Goal: Information Seeking & Learning: Find specific fact

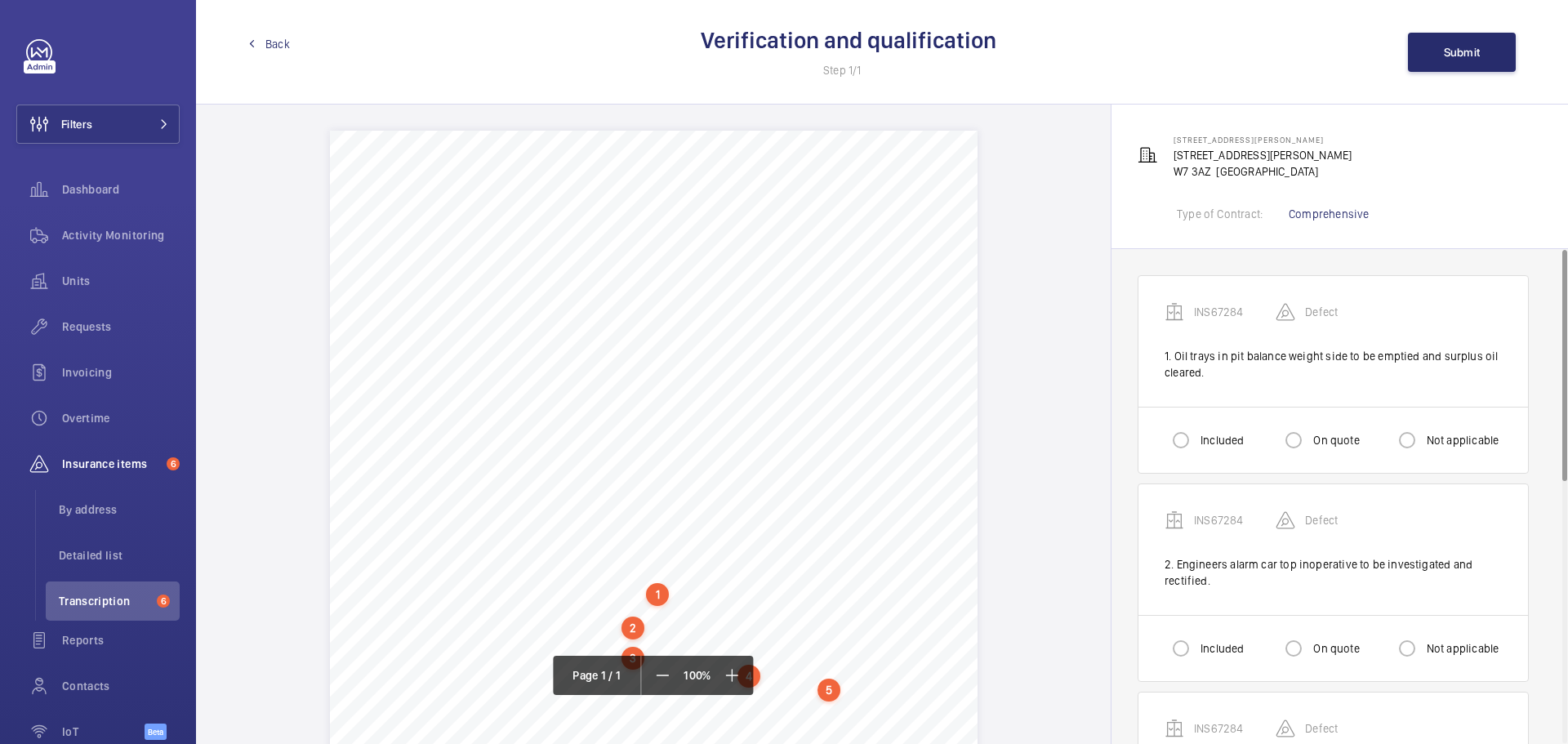
scroll to position [86, 0]
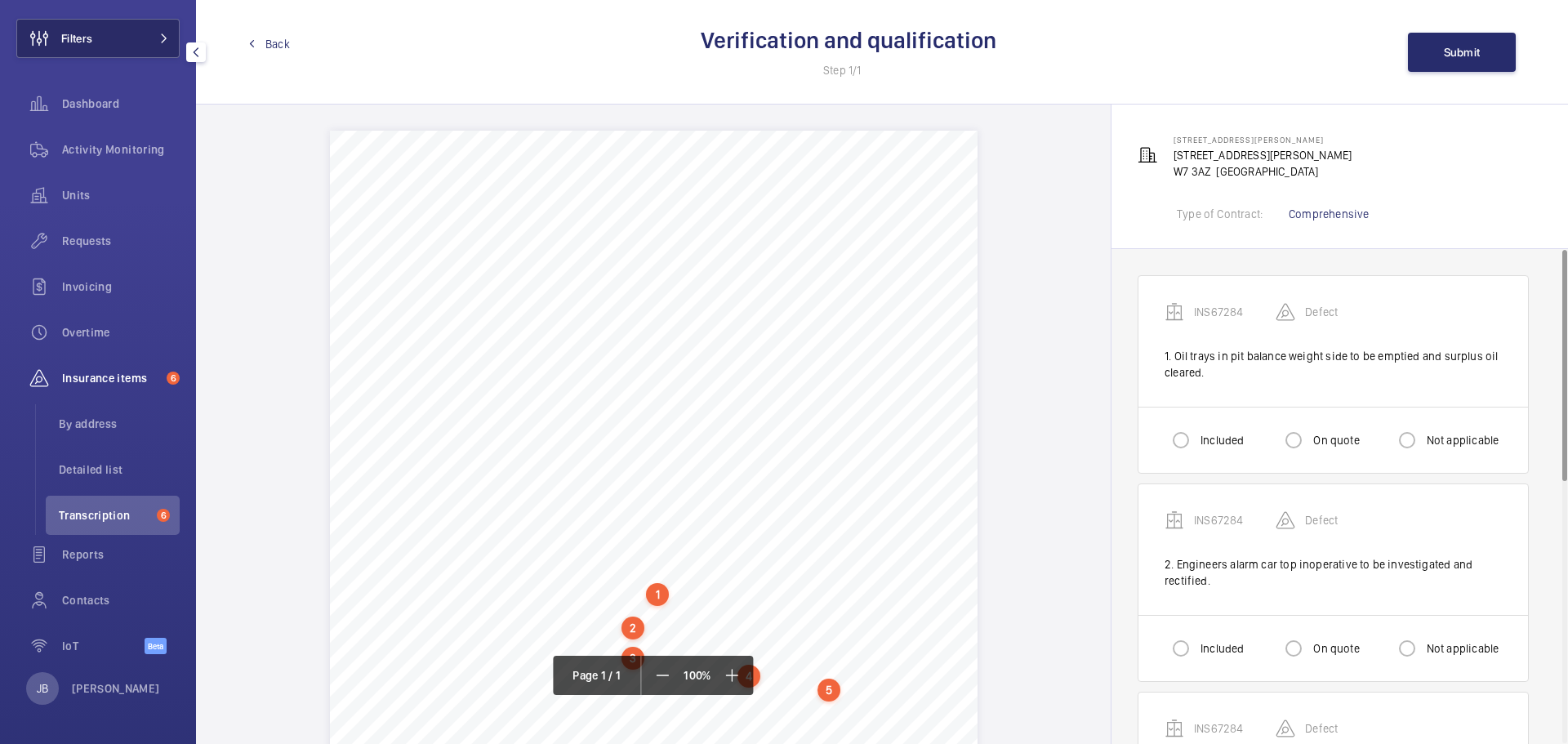
click at [145, 33] on button "Filters" at bounding box center [97, 38] width 164 height 39
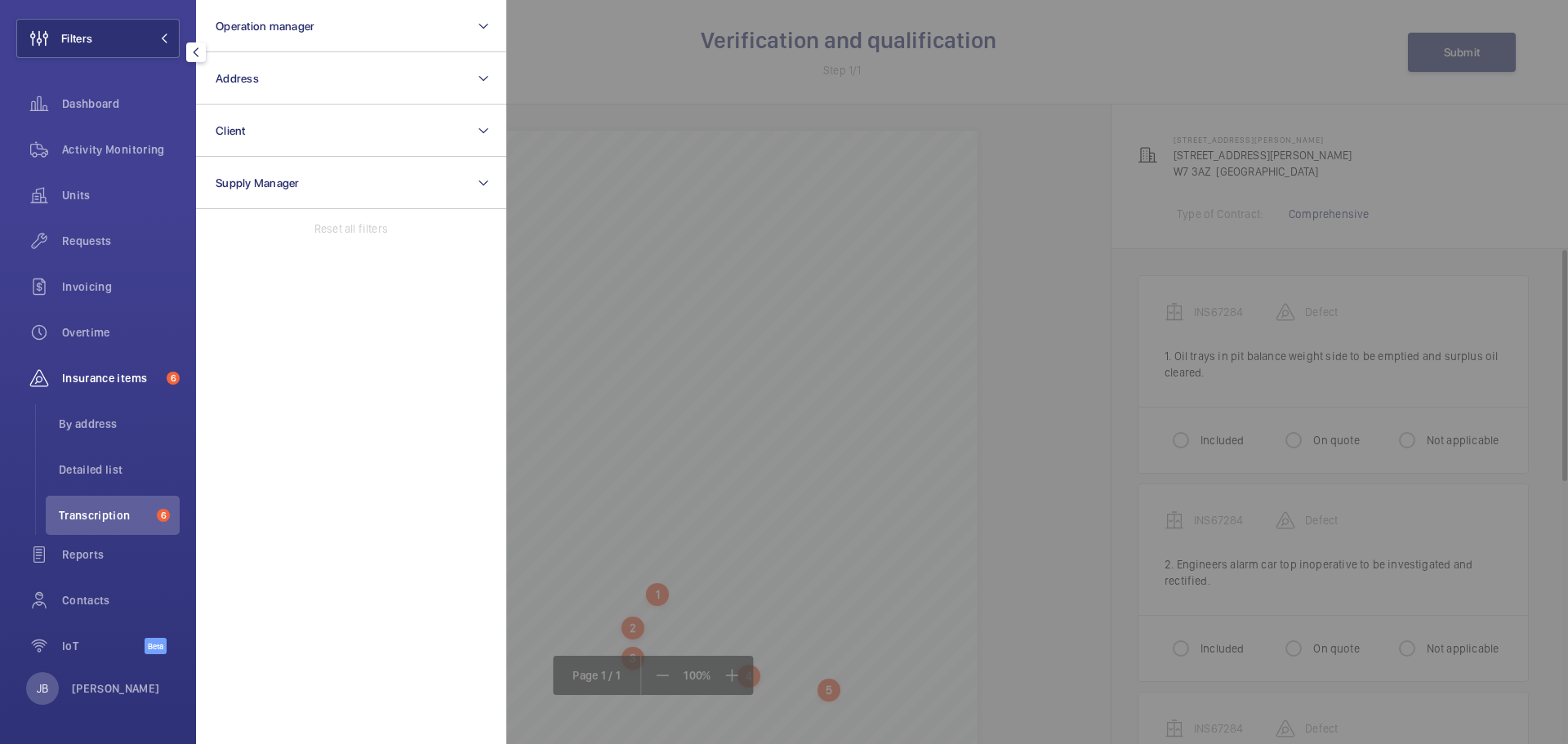
click at [634, 70] on div at bounding box center [1290, 372] width 1568 height 744
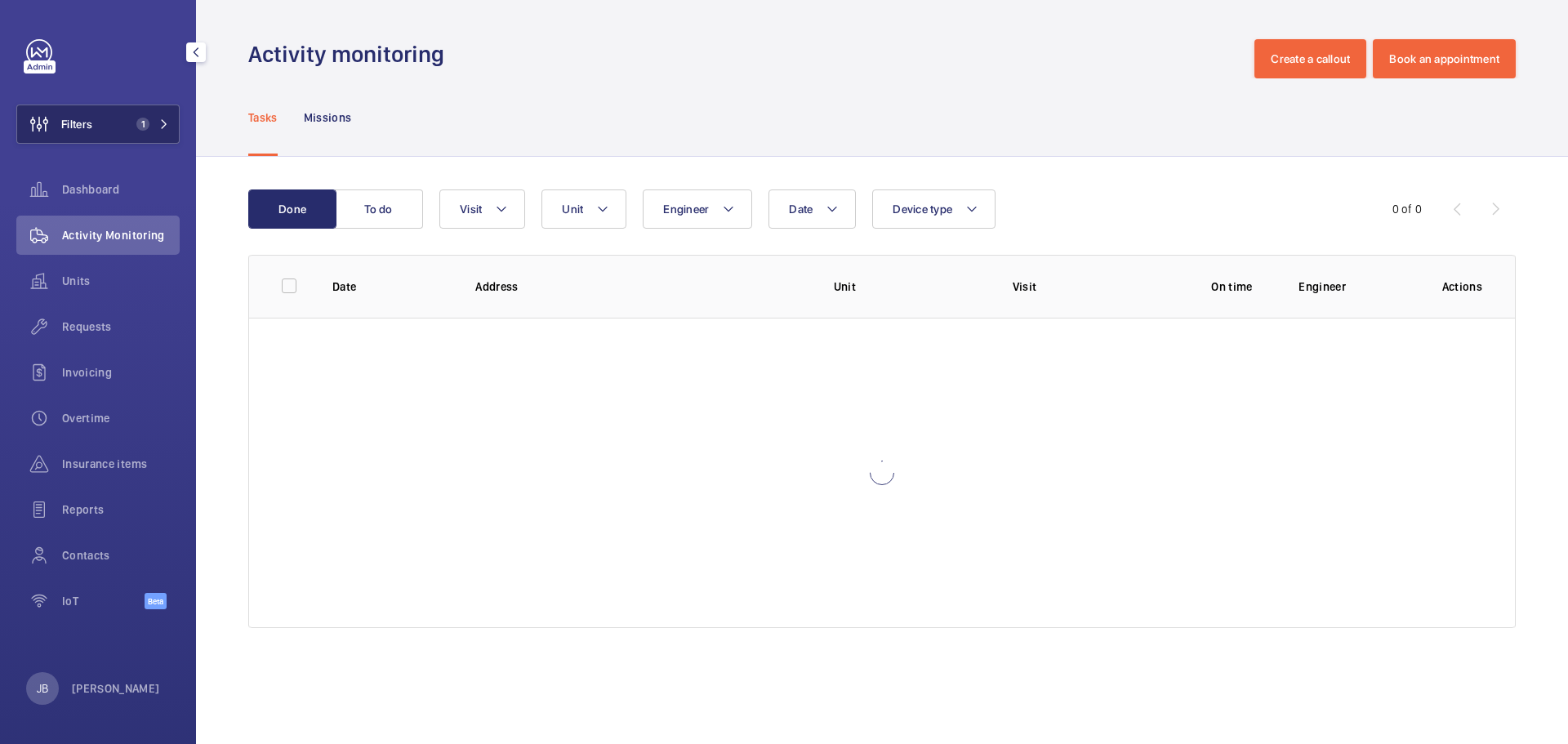
click at [121, 132] on button "Filters 1" at bounding box center [97, 124] width 164 height 39
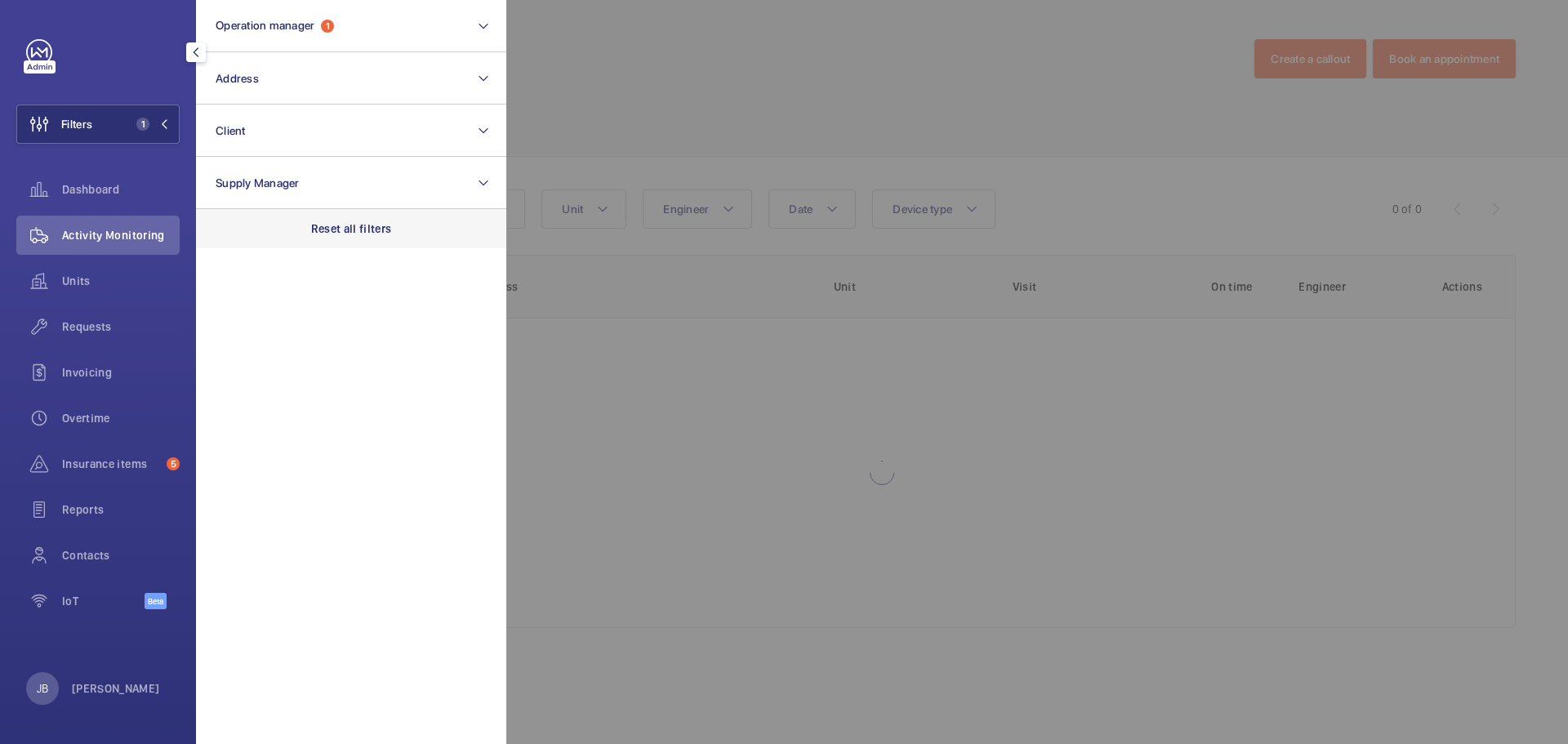
click at [355, 224] on p "Reset all filters" at bounding box center [352, 228] width 80 height 16
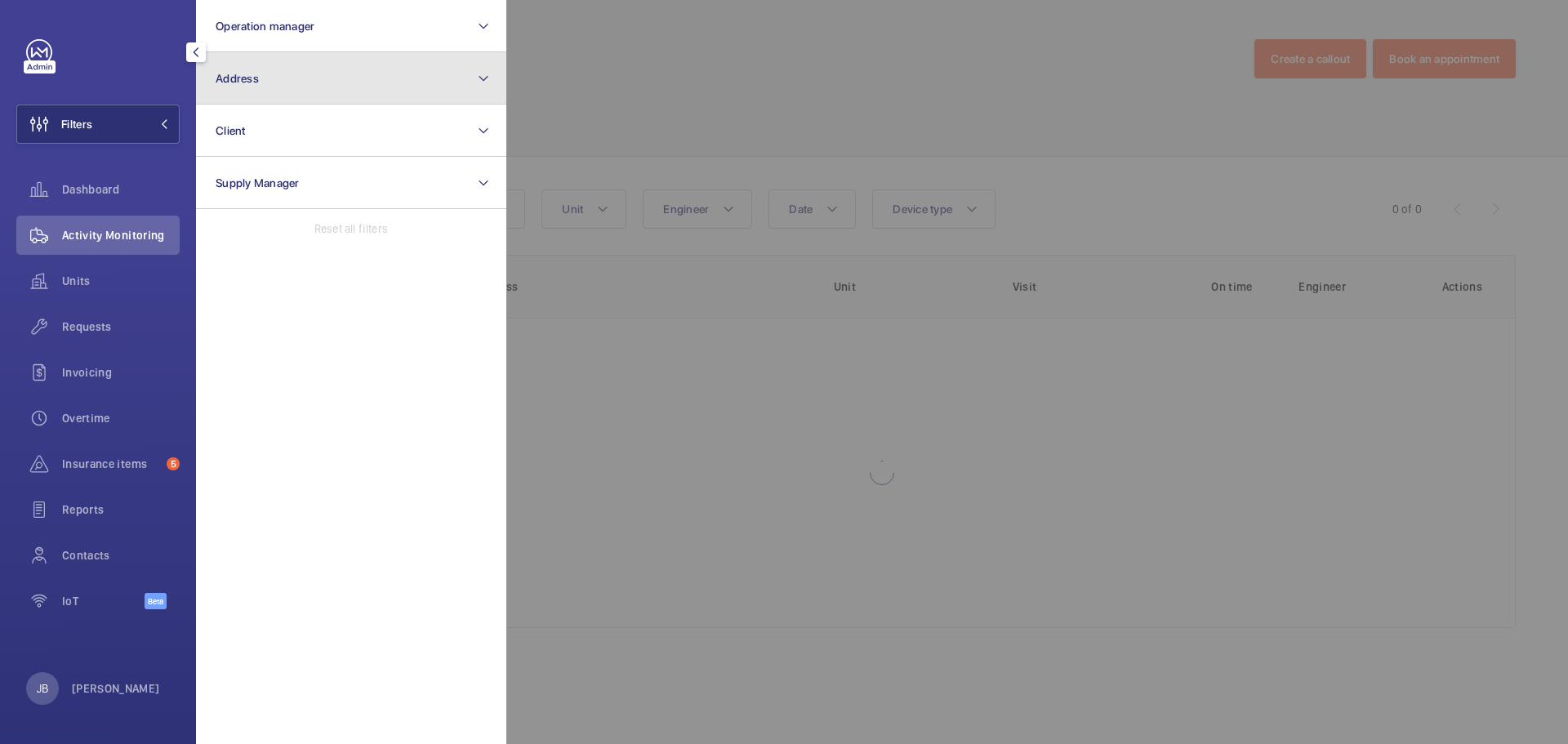
click at [281, 81] on button "Address" at bounding box center [352, 79] width 311 height 52
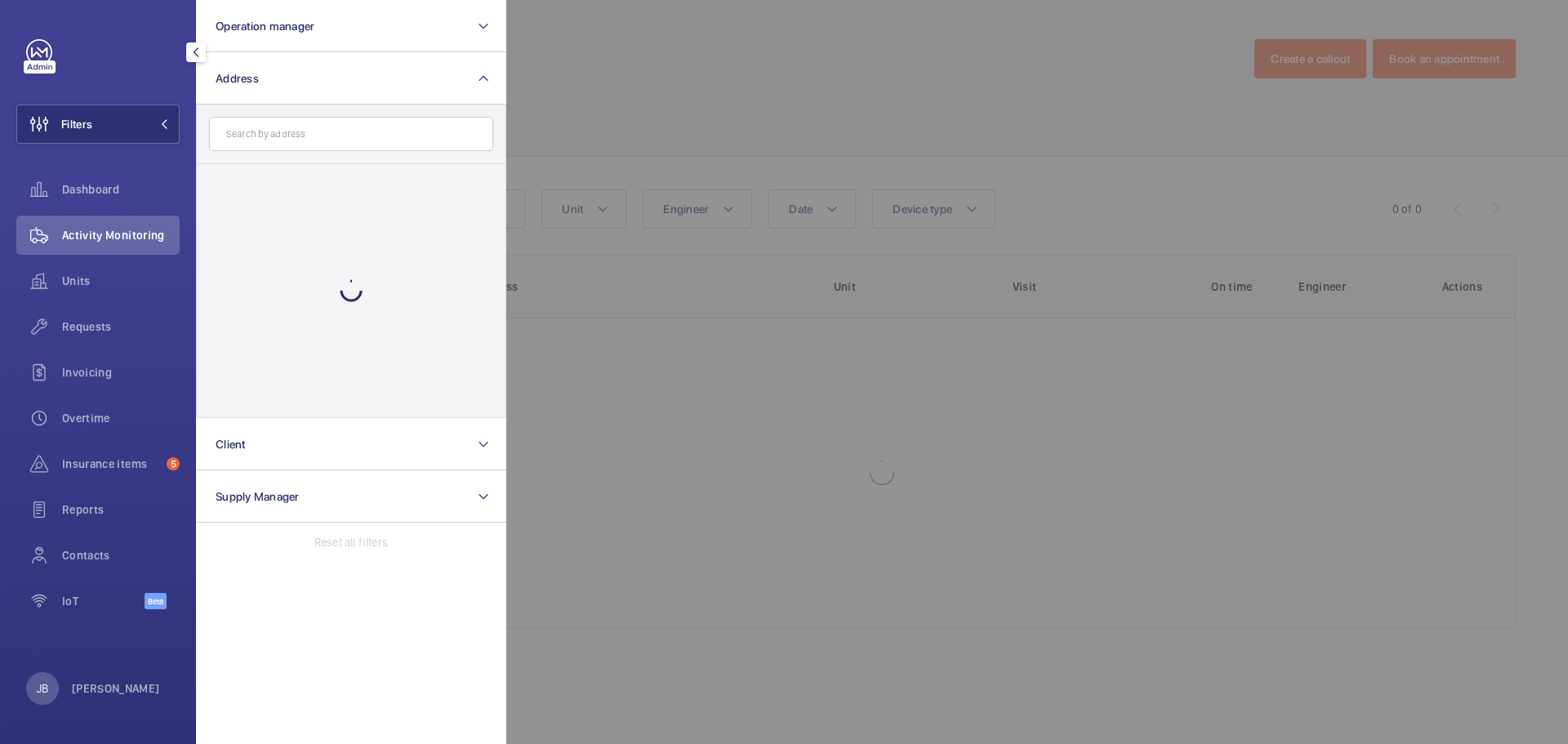
click at [342, 139] on input "text" at bounding box center [351, 134] width 284 height 35
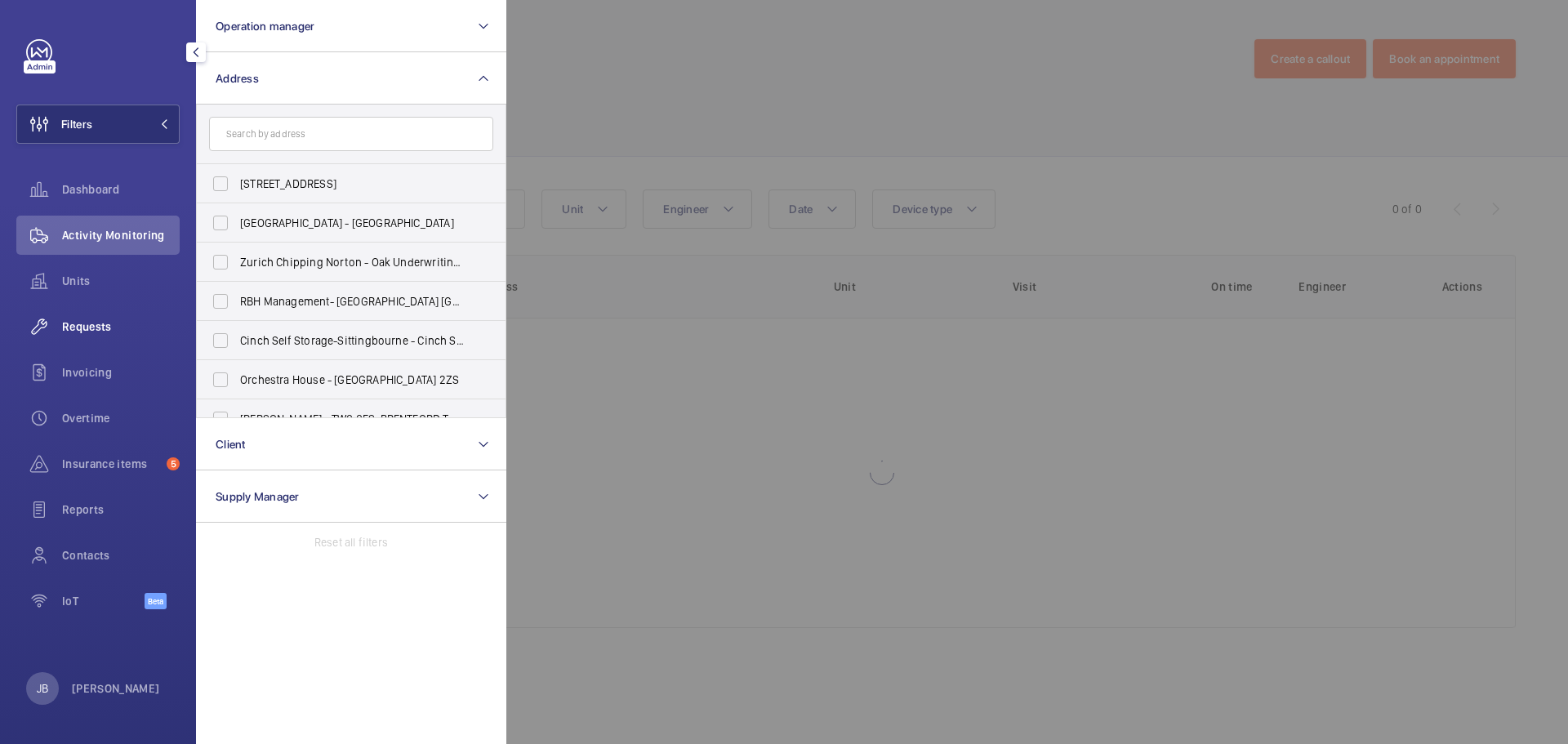
click at [76, 317] on div "Requests" at bounding box center [97, 327] width 164 height 39
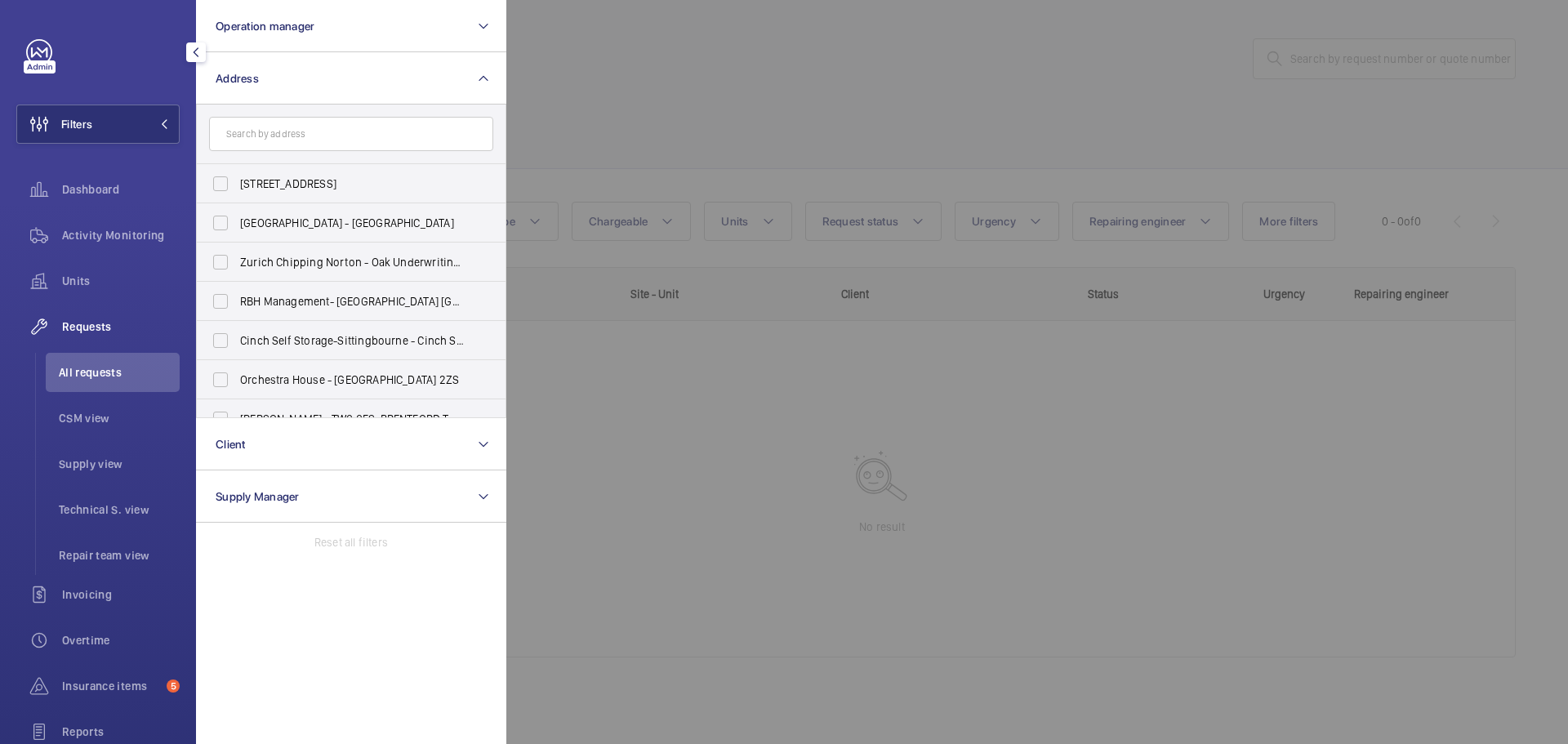
click at [910, 75] on div at bounding box center [1290, 372] width 1568 height 744
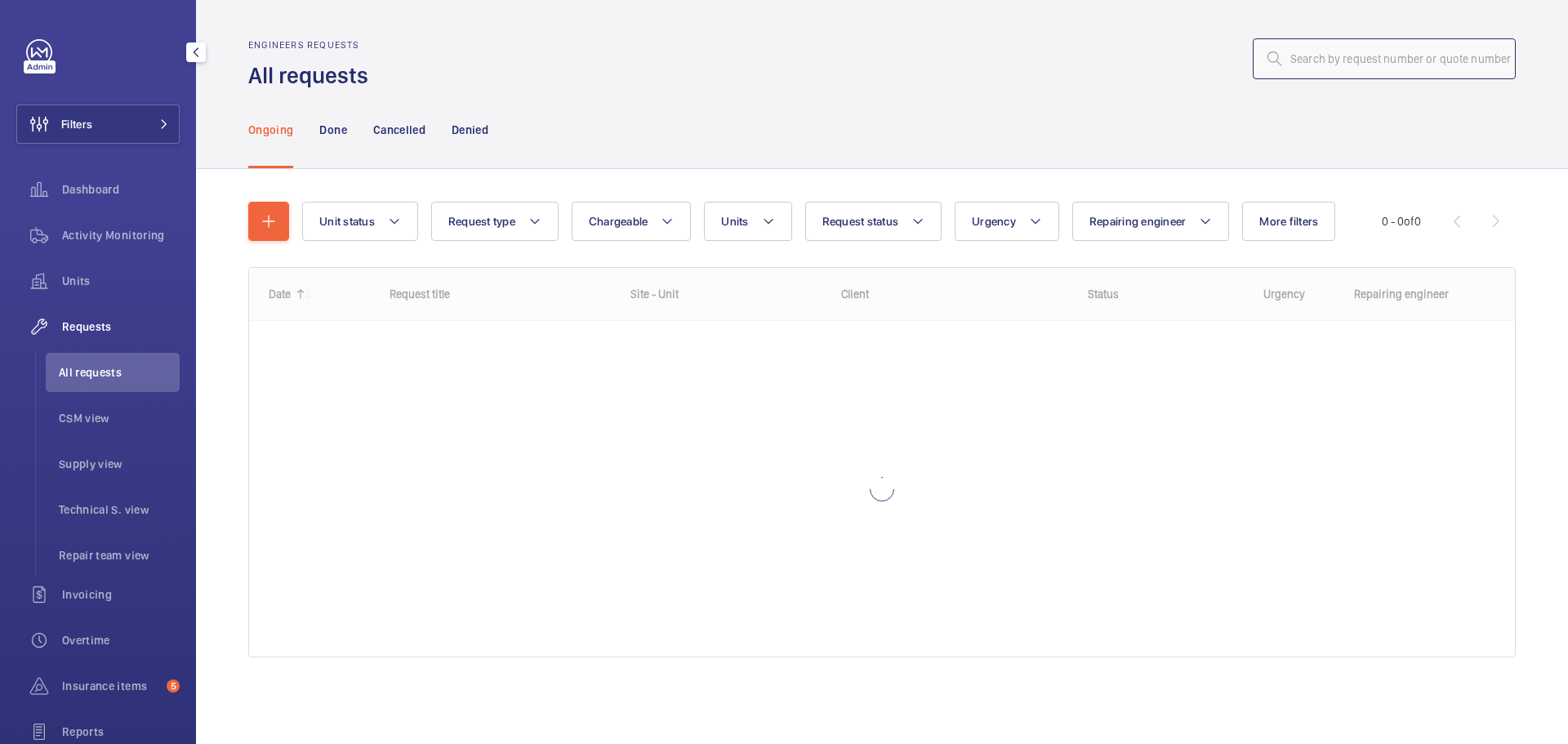
click at [1360, 74] on input "text" at bounding box center [1384, 59] width 263 height 41
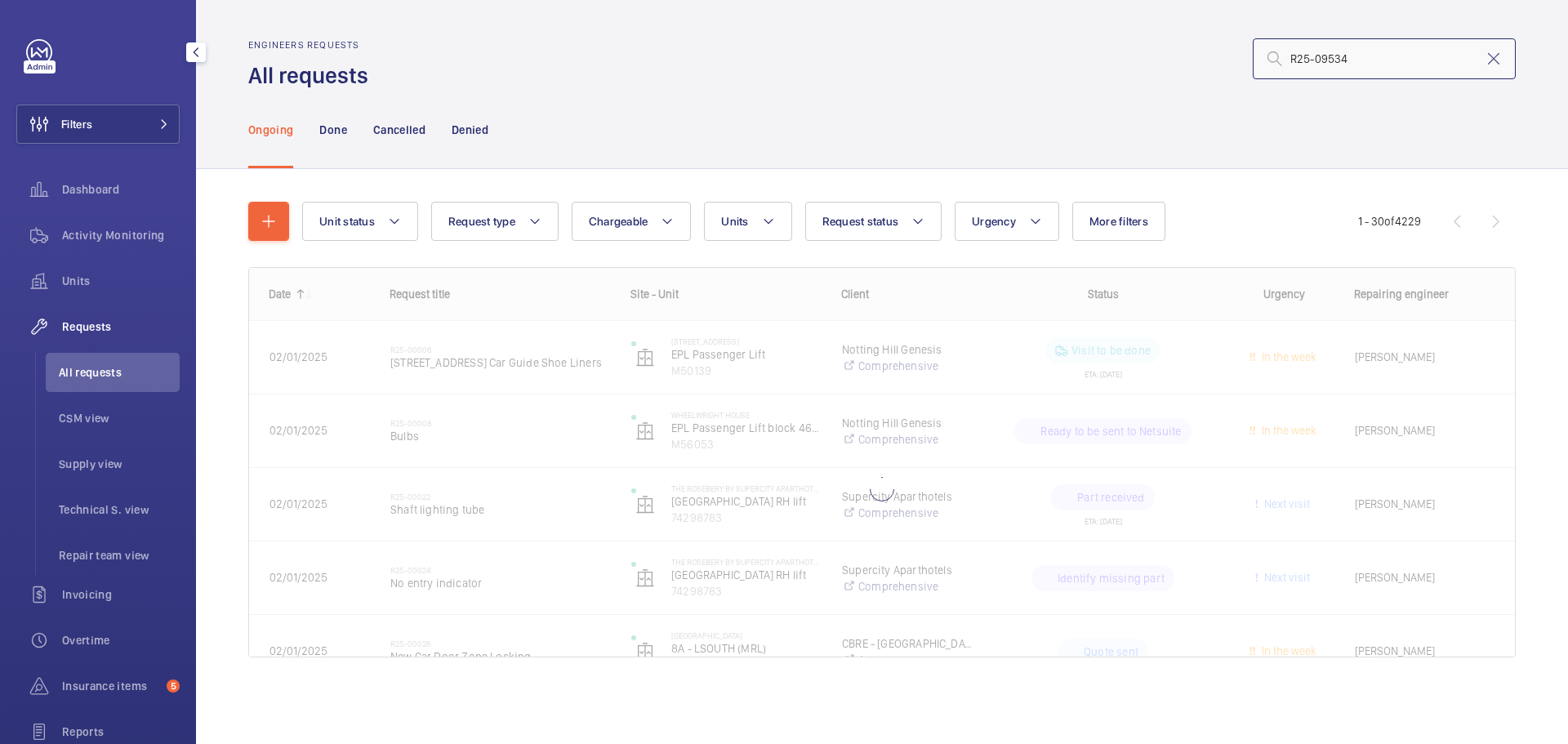
type input "R25-09534"
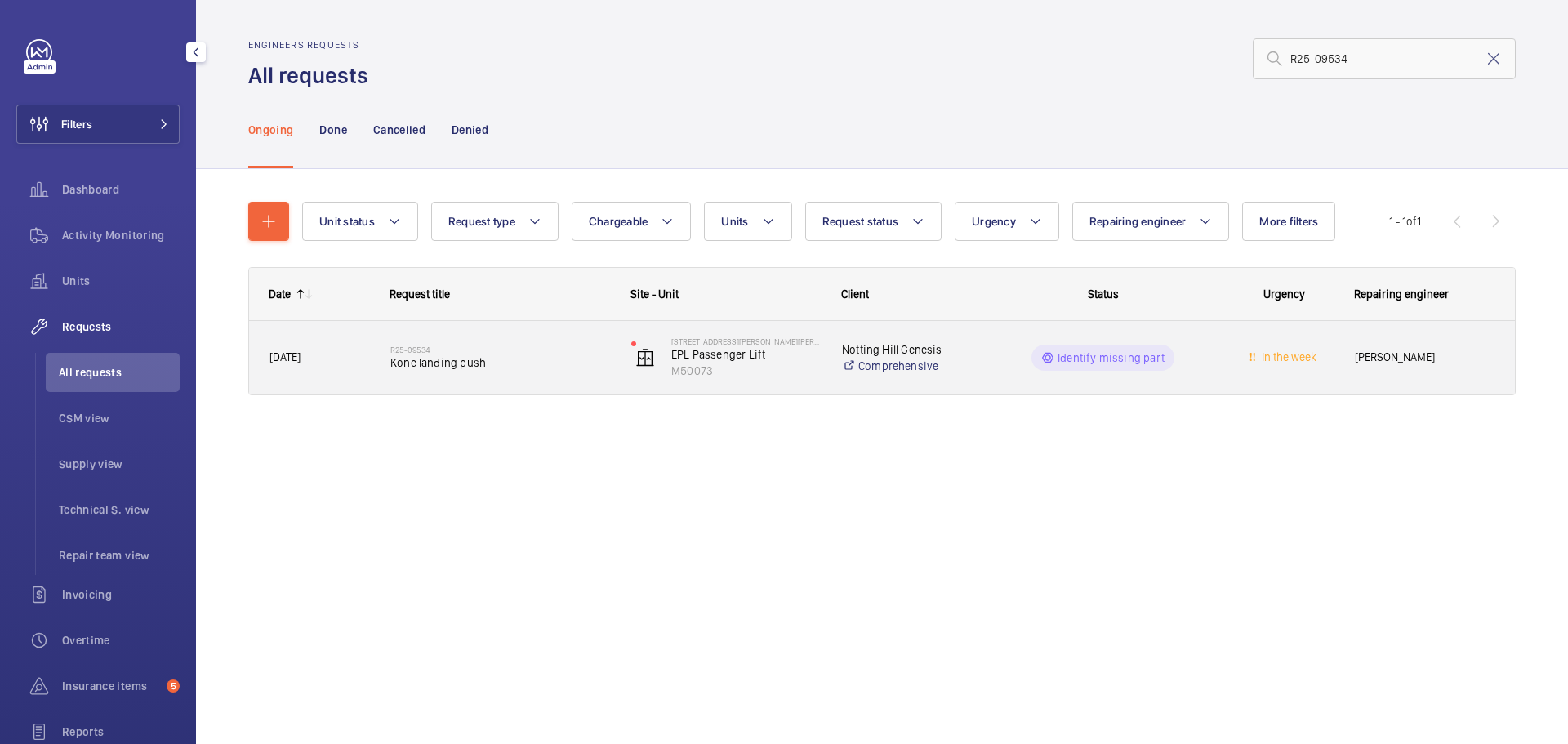
click at [1189, 351] on wm-front-pills-cell "Identify missing part" at bounding box center [1103, 357] width 220 height 26
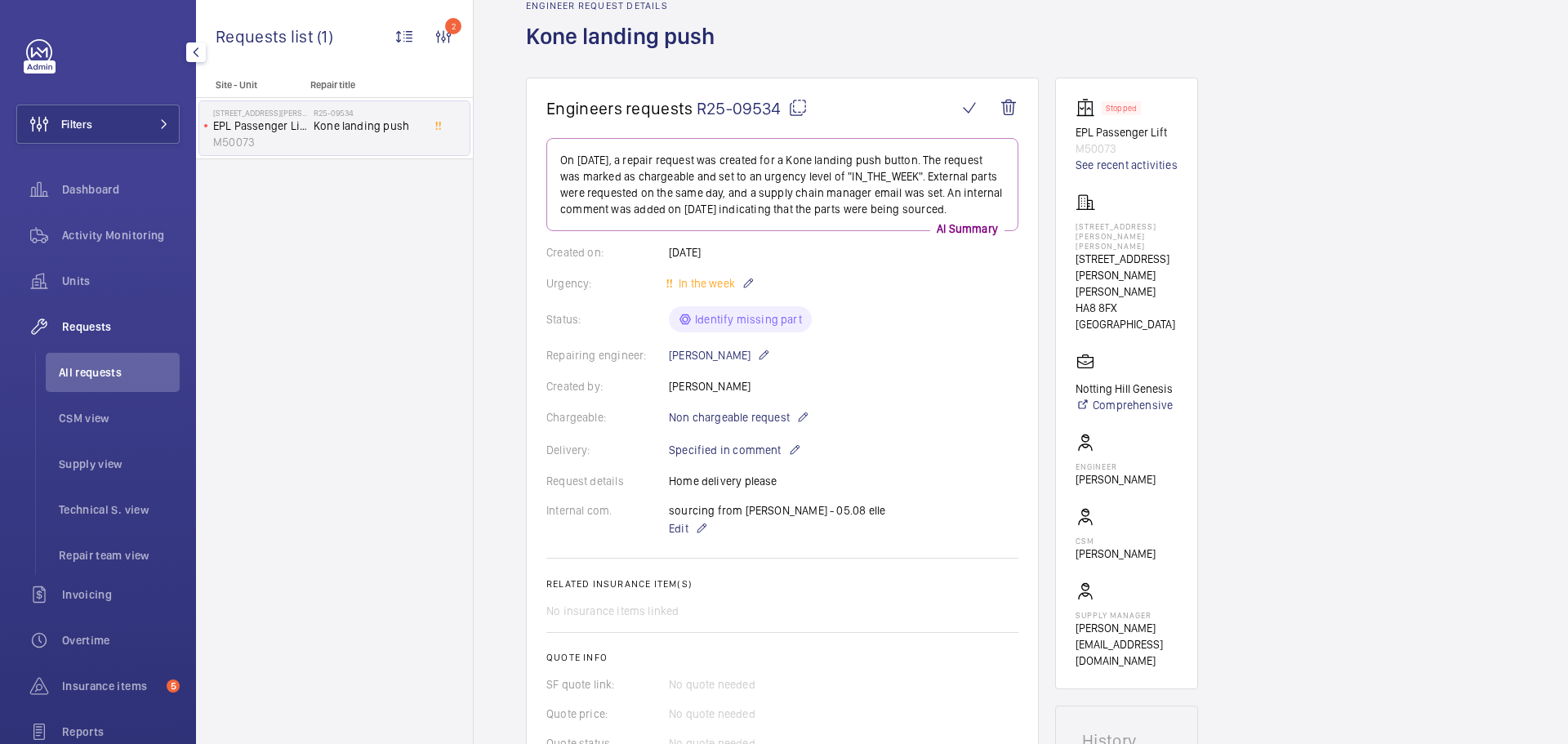
scroll to position [164, 0]
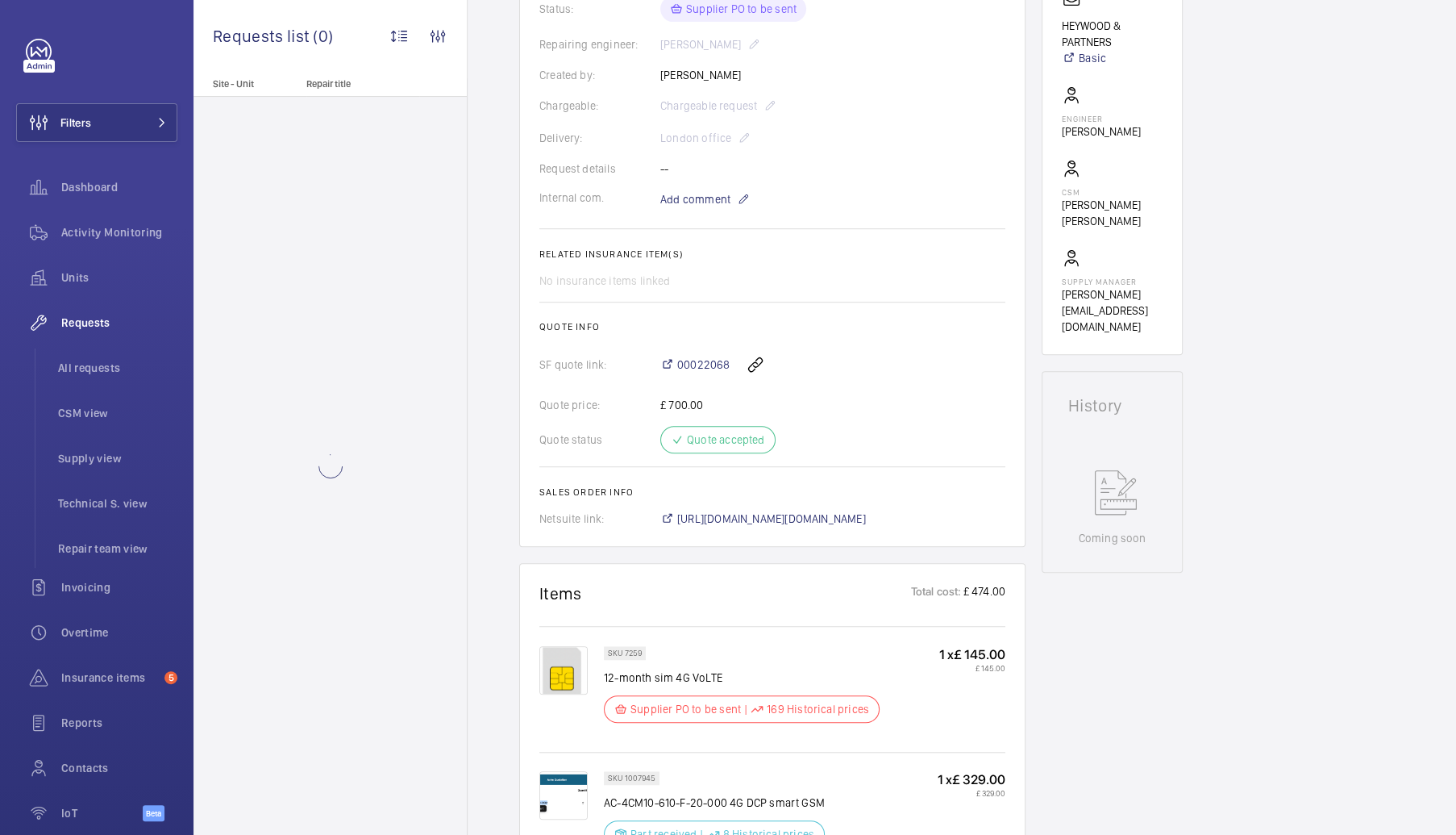
scroll to position [645, 0]
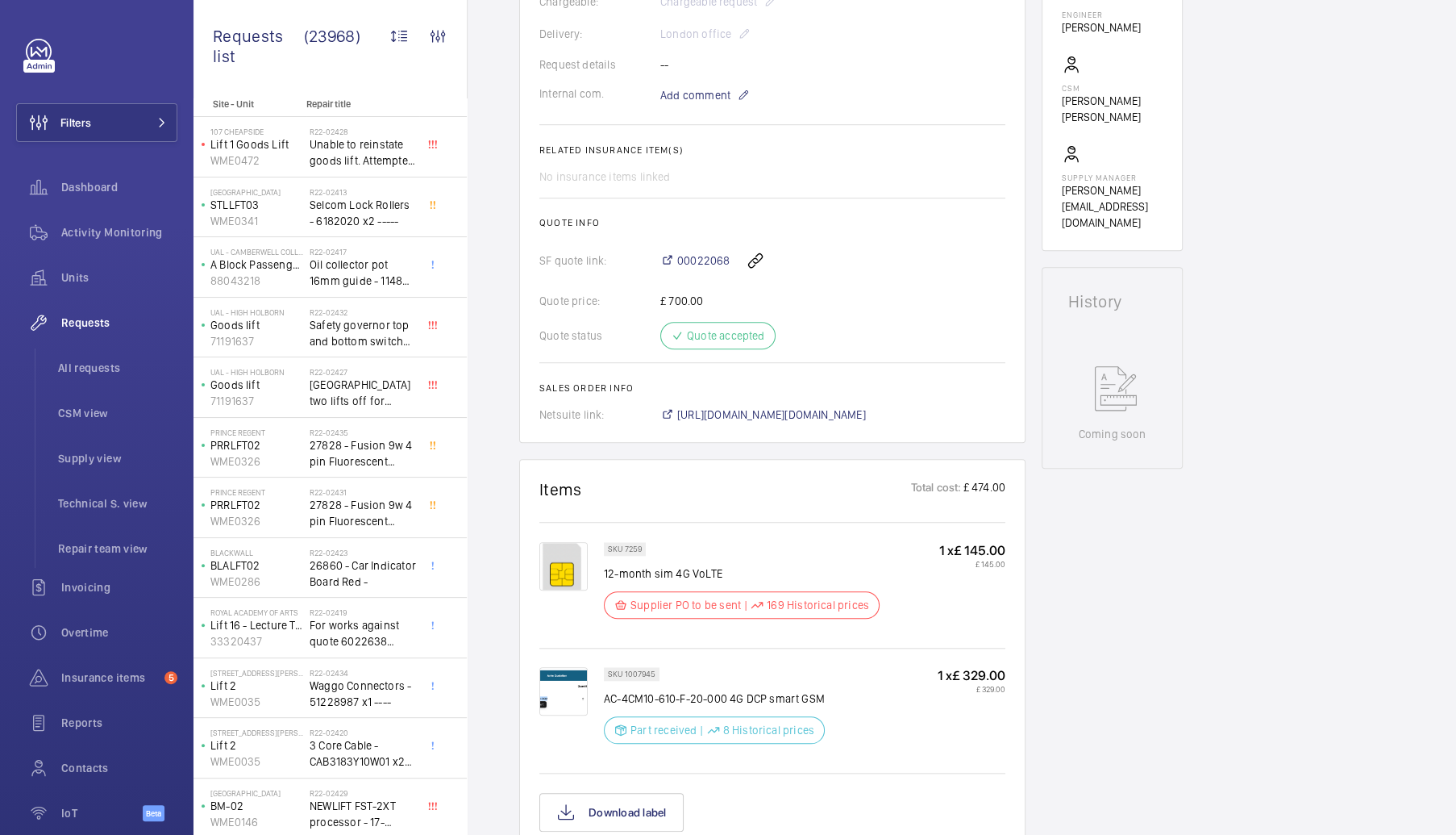
scroll to position [484, 0]
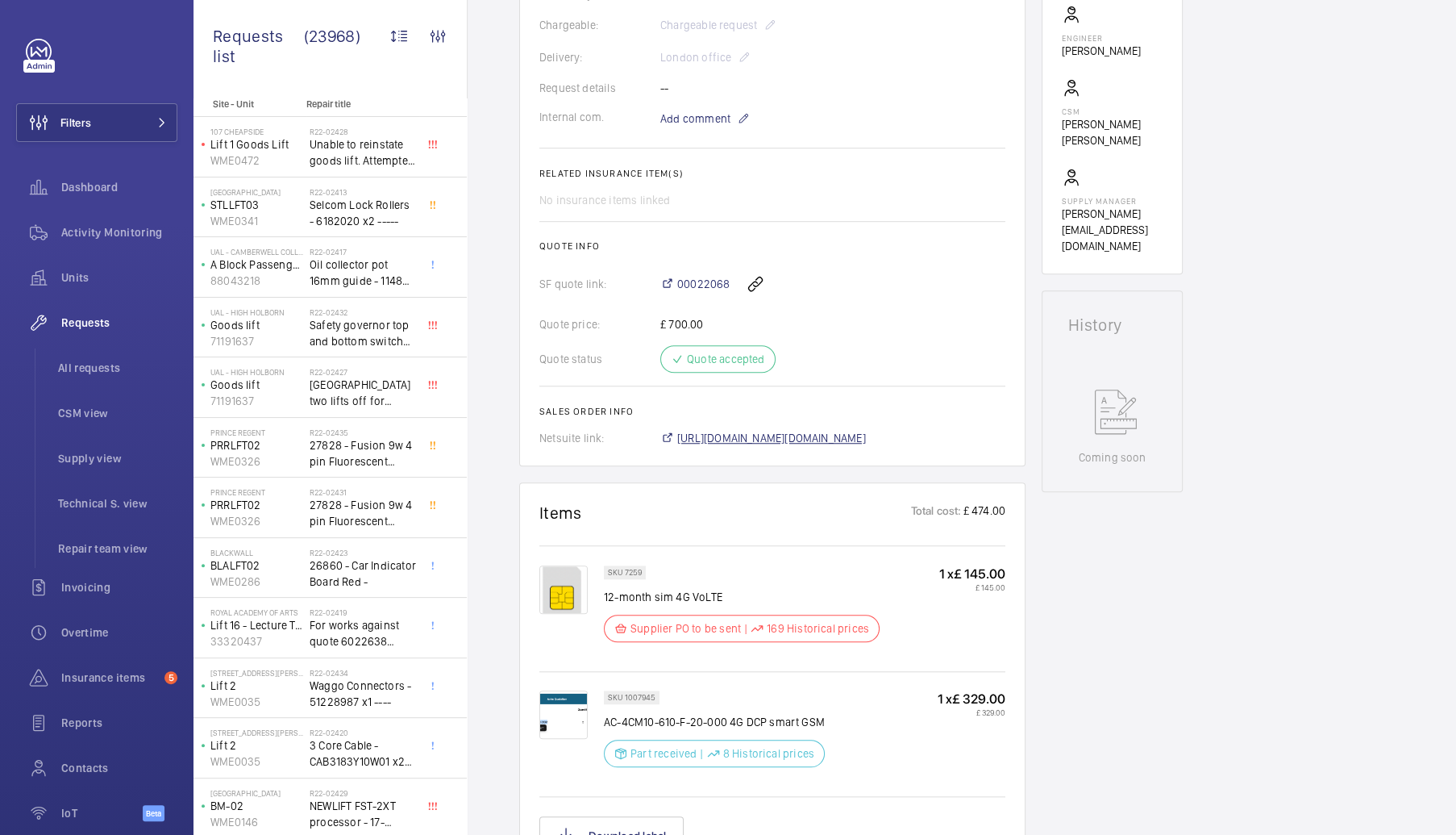
click at [863, 439] on span "[URL][DOMAIN_NAME][DOMAIN_NAME]" at bounding box center [771, 437] width 188 height 16
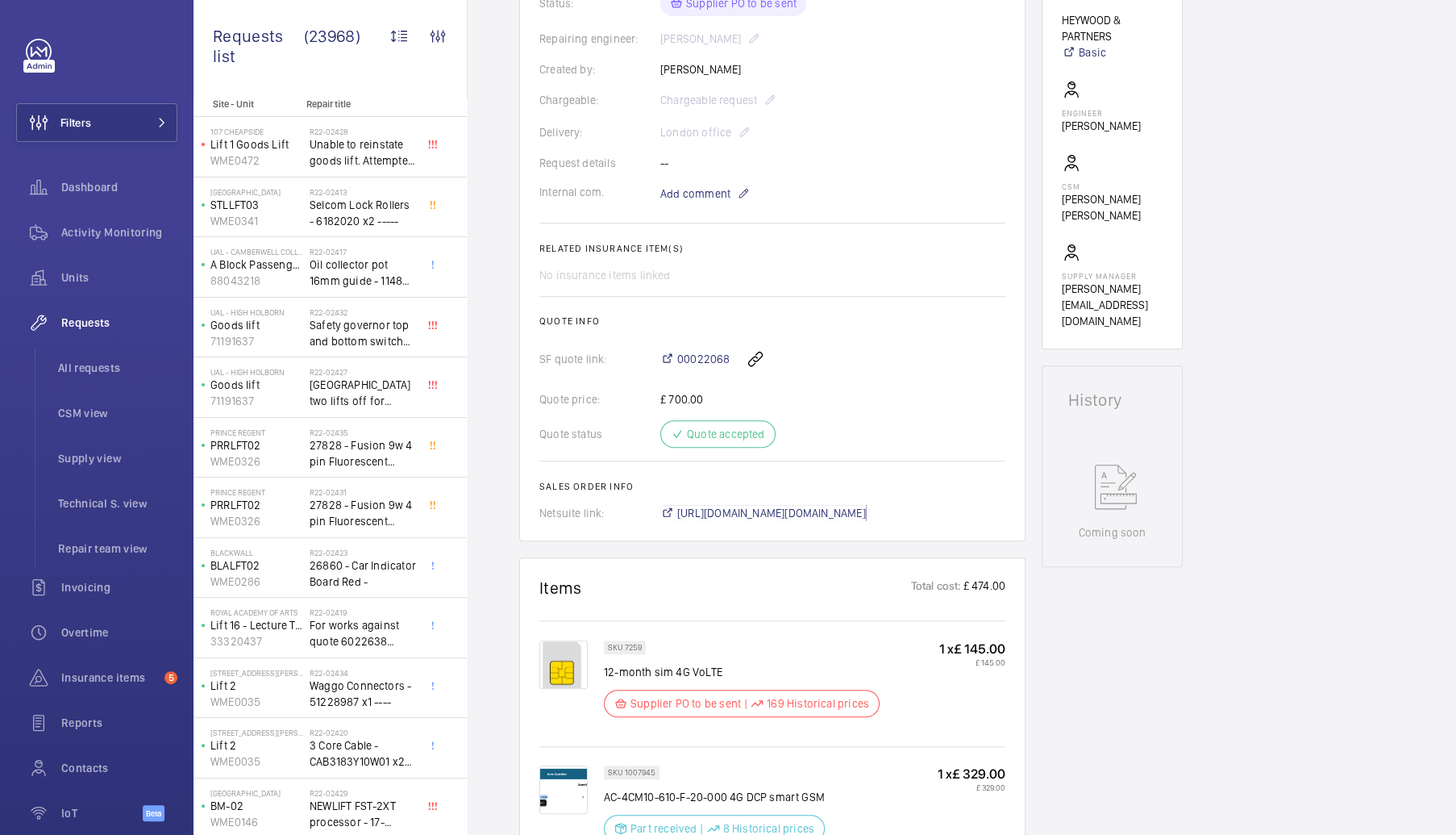
scroll to position [564, 0]
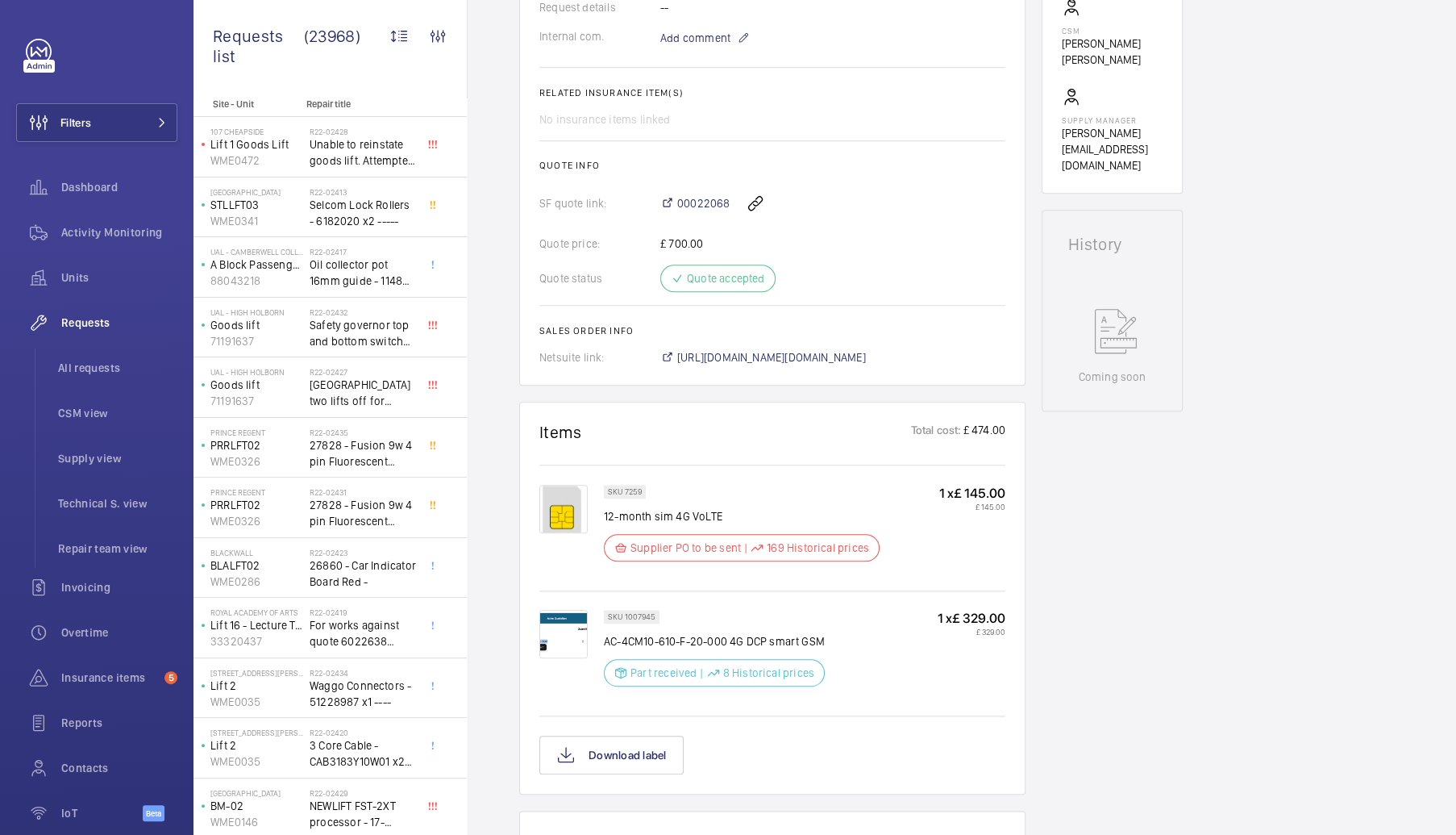
click at [554, 647] on img at bounding box center [563, 634] width 48 height 48
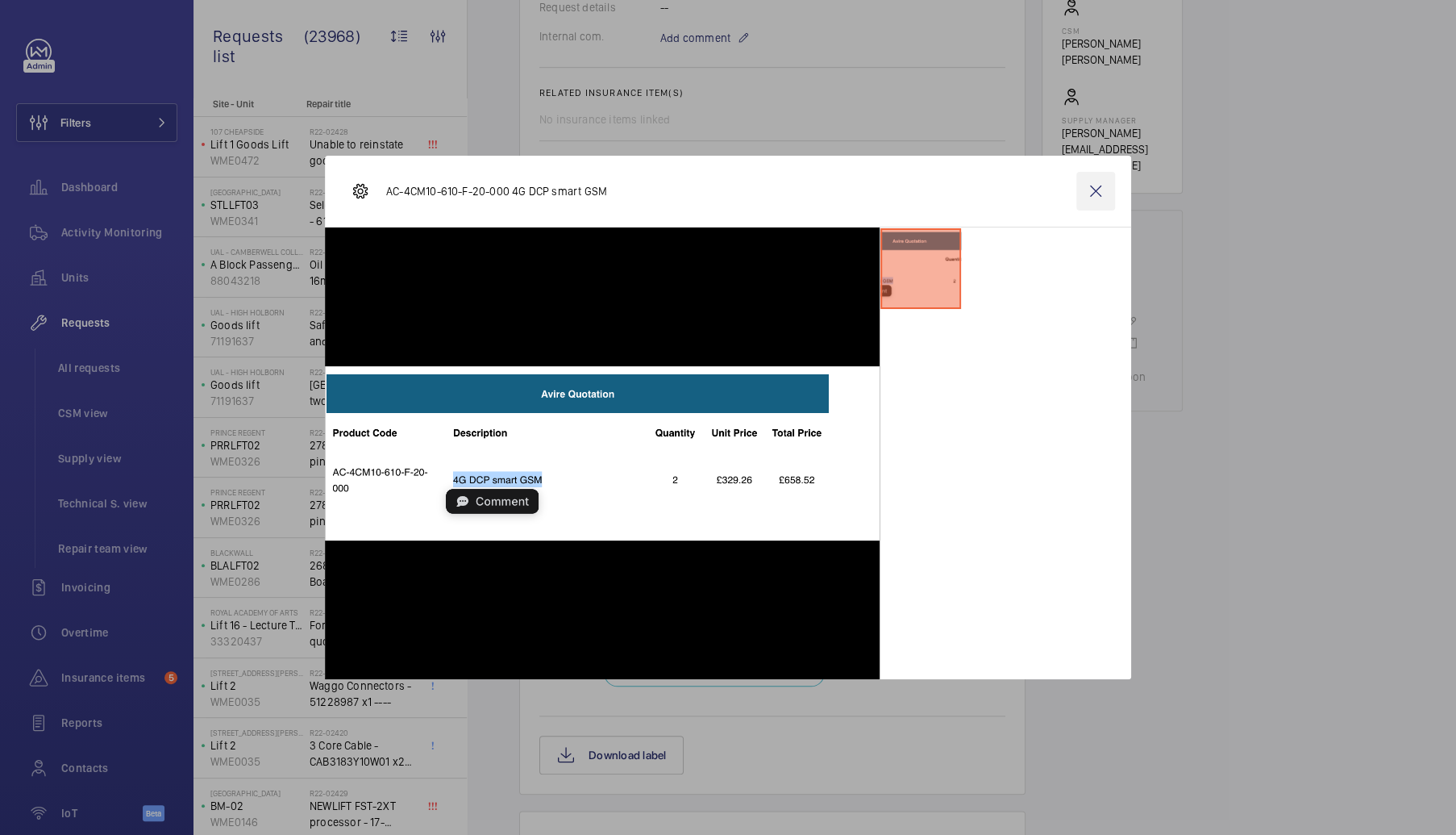
click at [1092, 189] on wm-front-icon-button at bounding box center [1095, 191] width 39 height 39
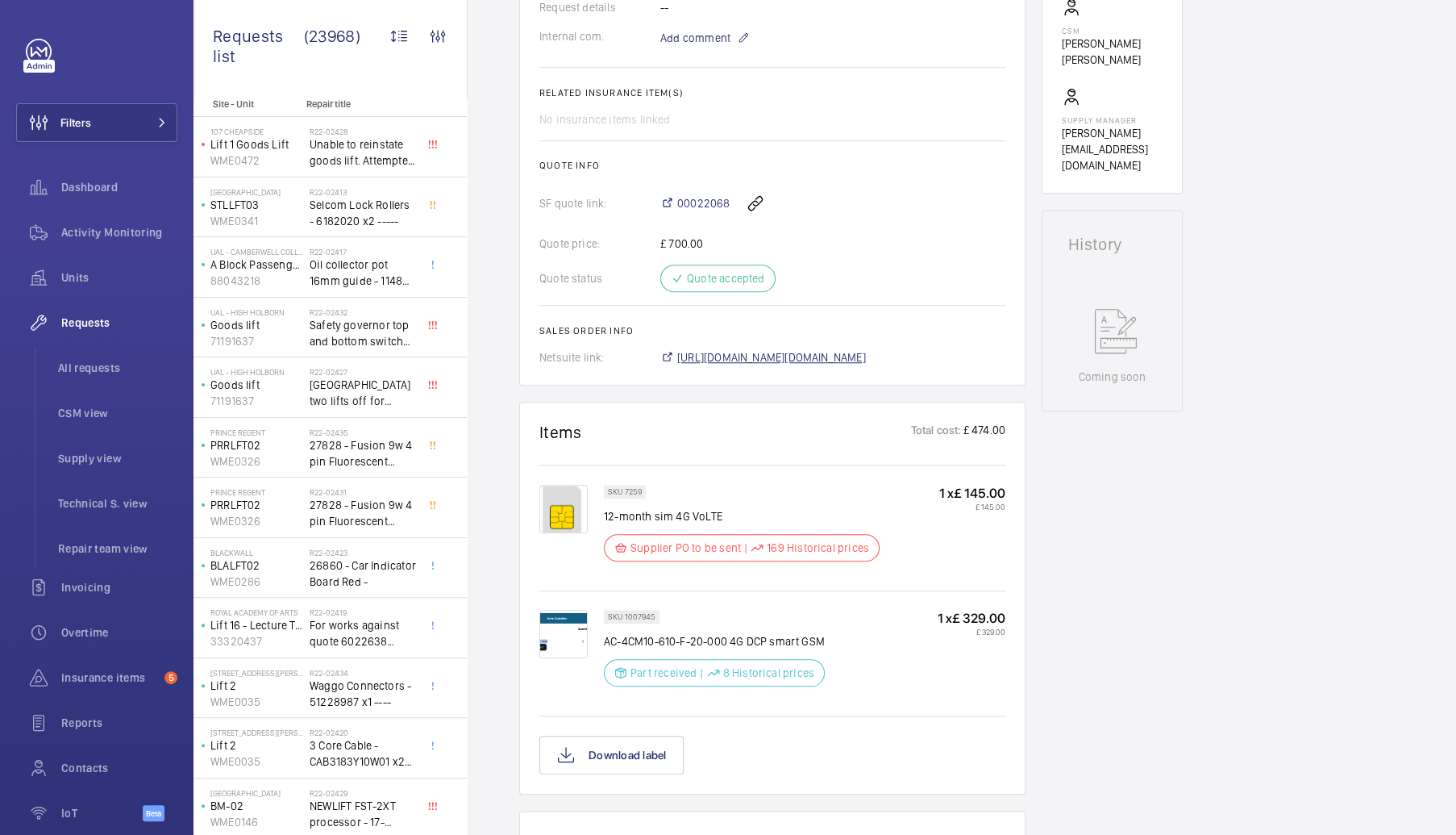
click at [744, 360] on span "[URL][DOMAIN_NAME][DOMAIN_NAME]" at bounding box center [771, 357] width 188 height 16
drag, startPoint x: 655, startPoint y: 618, endPoint x: 624, endPoint y: 615, distance: 31.1
click at [624, 615] on div "SKU 1007945" at bounding box center [632, 616] width 55 height 14
copy p "1007945"
click at [625, 489] on p "SKU 7259" at bounding box center [624, 491] width 34 height 6
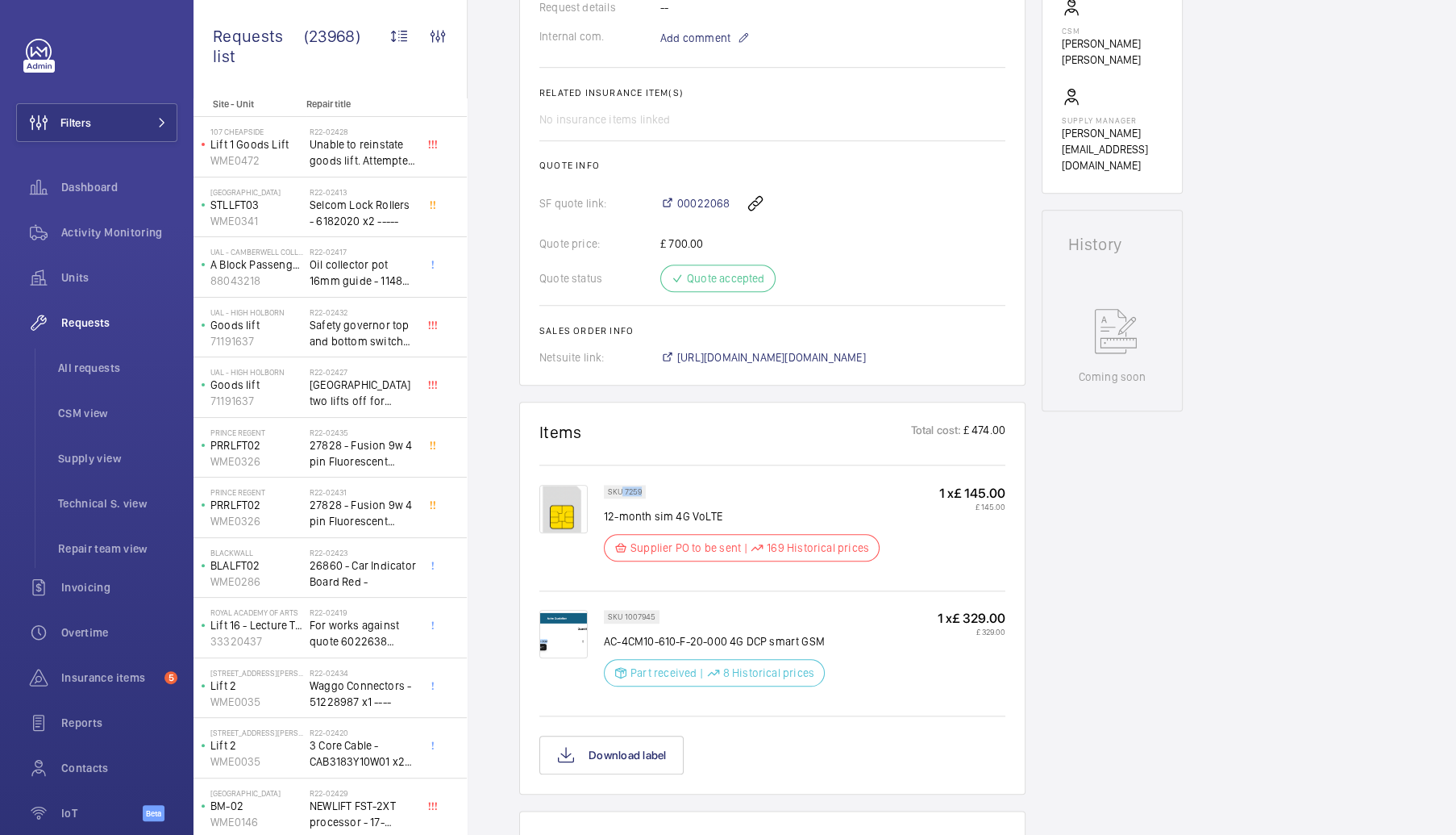
drag, startPoint x: 622, startPoint y: 488, endPoint x: 642, endPoint y: 481, distance: 21.2
click at [642, 481] on div "SKU 7259 12-month sim 4G VoLTE Supplier PO to be sent | 169 Historical prices 1…" at bounding box center [772, 526] width 466 height 123
